Goal: Task Accomplishment & Management: Manage account settings

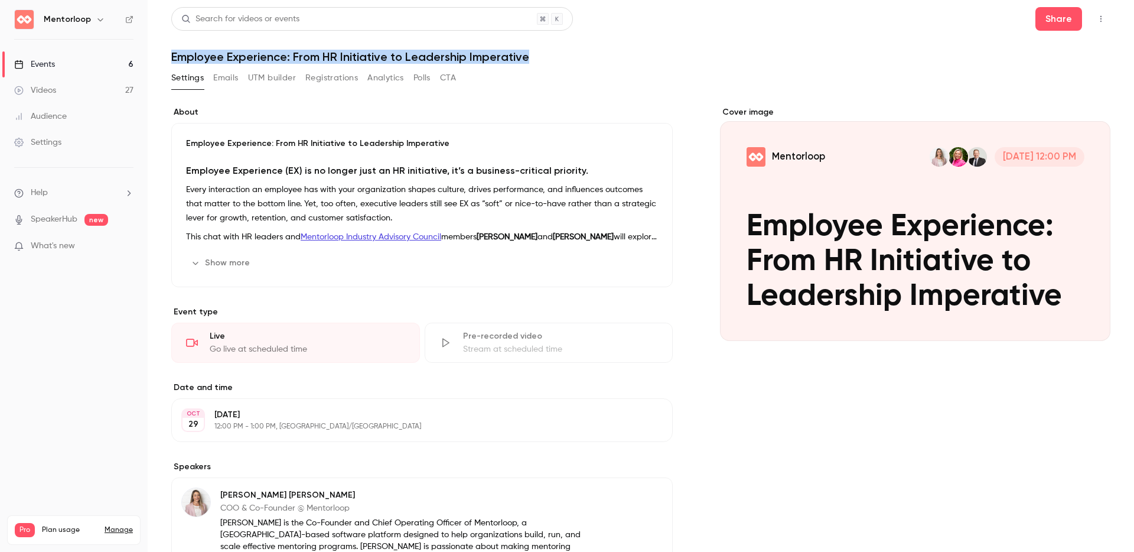
drag, startPoint x: 529, startPoint y: 56, endPoint x: 154, endPoint y: 60, distance: 374.6
click at [154, 60] on main "Search for videos or events Share Employee Experience: From HR Initiative to Le…" at bounding box center [641, 276] width 987 height 552
copy h1 "Employee Experience: From HR Initiative to Leadership Imperative"
click at [325, 80] on button "Registrations" at bounding box center [331, 78] width 53 height 19
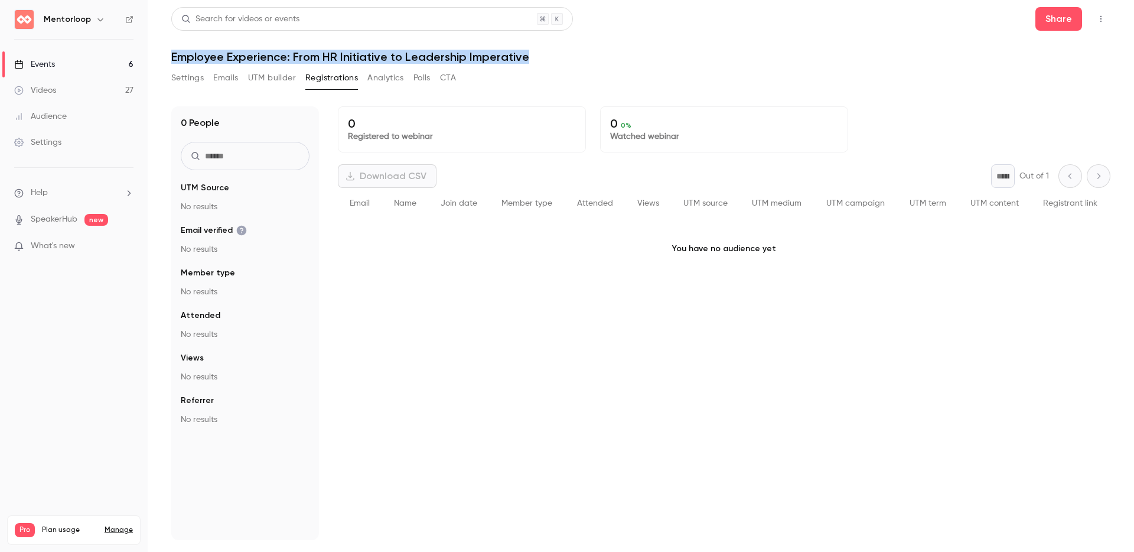
click at [741, 59] on h1 "Employee Experience: From HR Initiative to Leadership Imperative" at bounding box center [640, 57] width 939 height 14
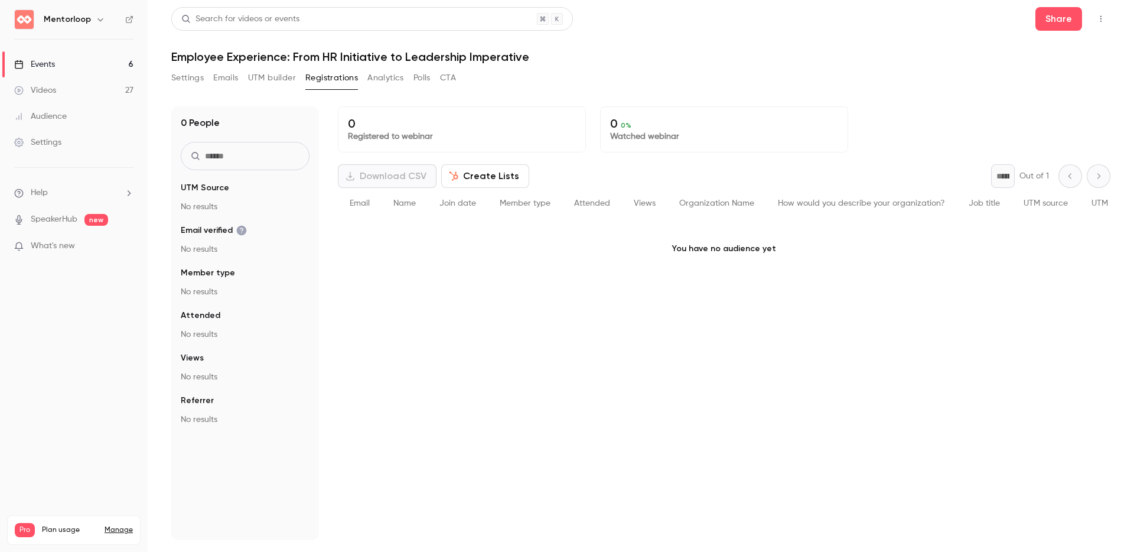
click at [493, 170] on button "Create Lists" at bounding box center [485, 176] width 88 height 24
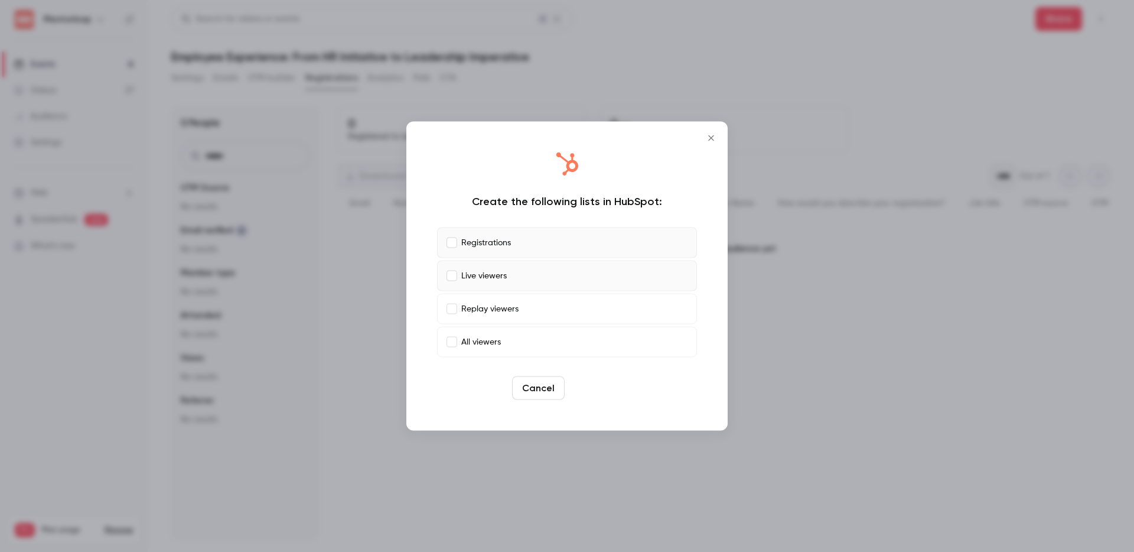
click at [597, 392] on button "Create" at bounding box center [596, 388] width 53 height 24
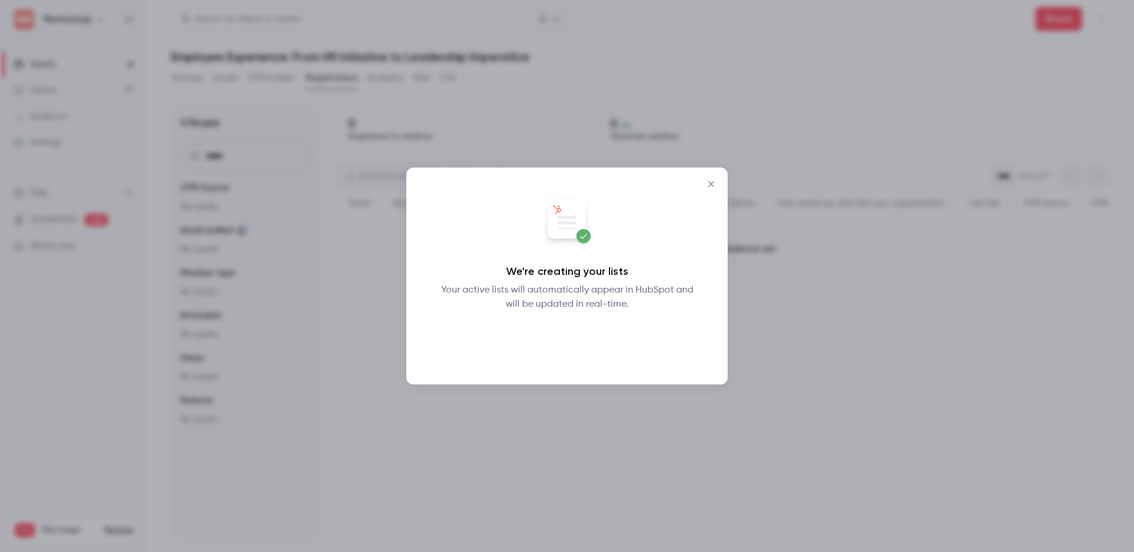
click at [568, 339] on button "Okay" at bounding box center [567, 342] width 43 height 24
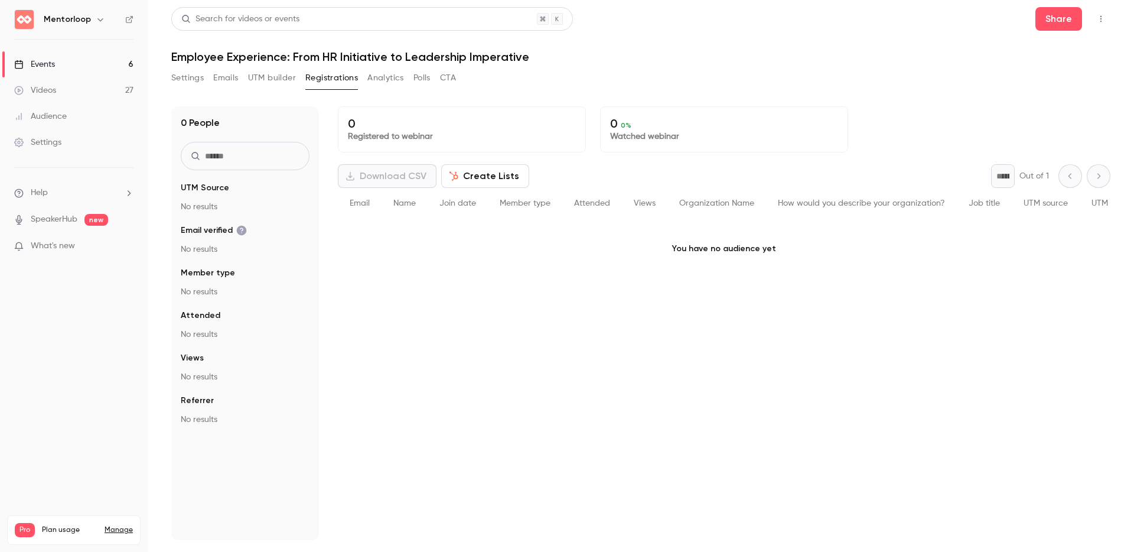
click at [177, 56] on h1 "Employee Experience: From HR Initiative to Leadership Imperative" at bounding box center [640, 57] width 939 height 14
copy div "Employee Experience: From HR Initiative to Leadership Imperative Settings Email…"
